Goal: Task Accomplishment & Management: Manage account settings

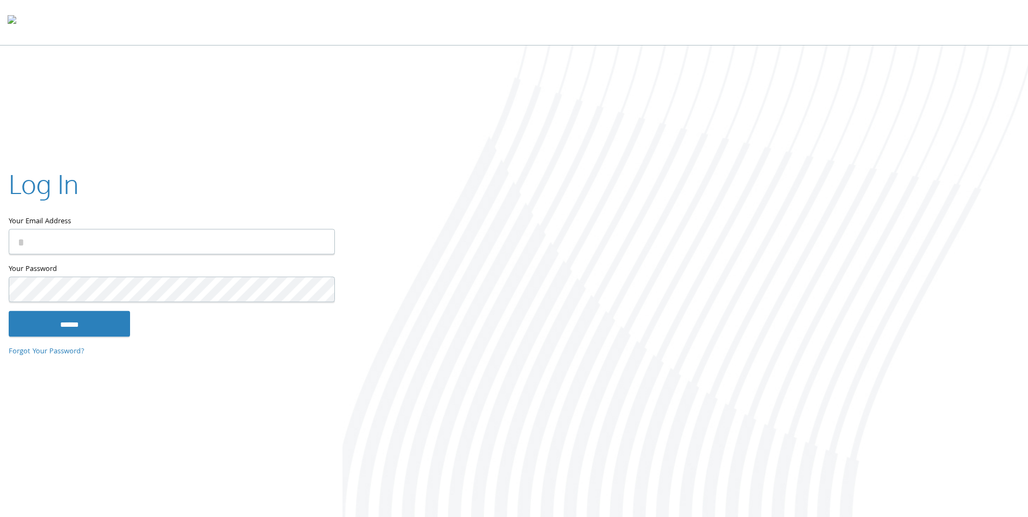
type input "**********"
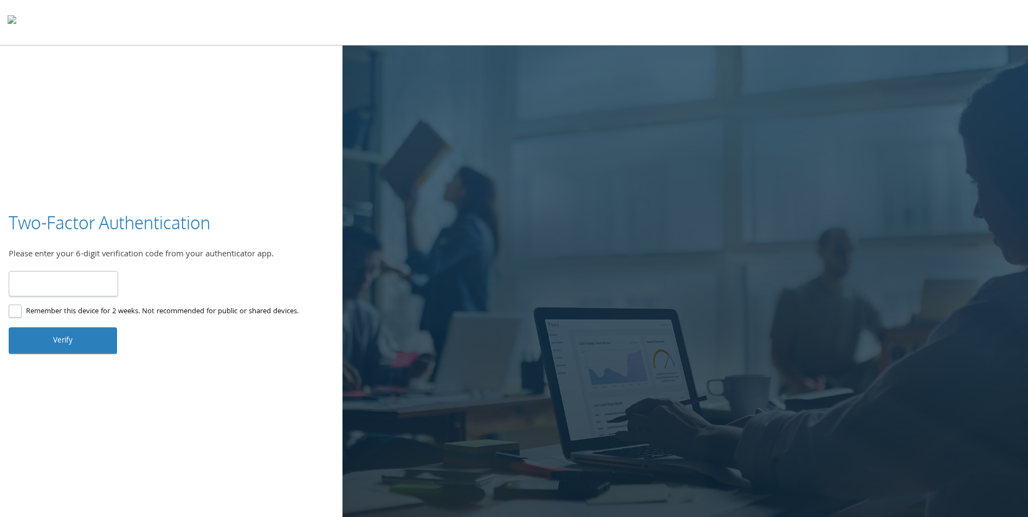
click at [47, 280] on input "number" at bounding box center [63, 283] width 109 height 25
type input "******"
